Goal: Transaction & Acquisition: Purchase product/service

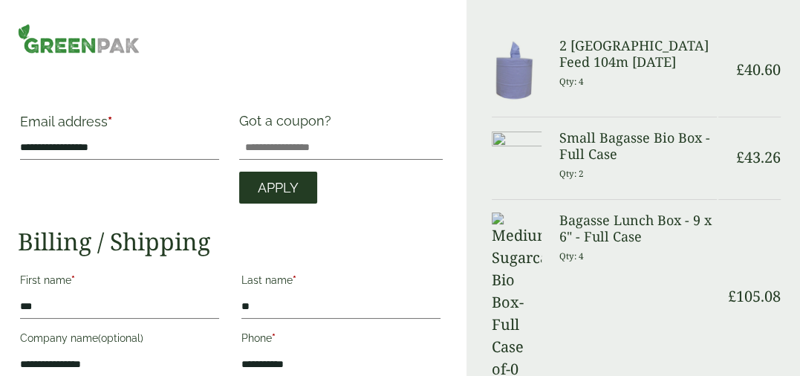
click at [290, 195] on span "Apply" at bounding box center [278, 188] width 41 height 16
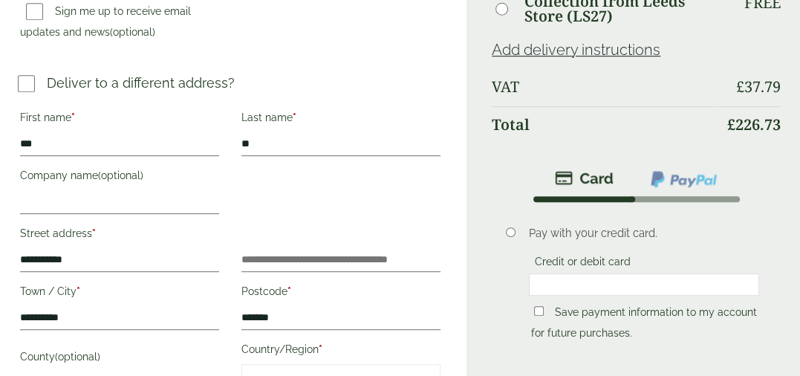
scroll to position [648, 0]
